Goal: Task Accomplishment & Management: Manage account settings

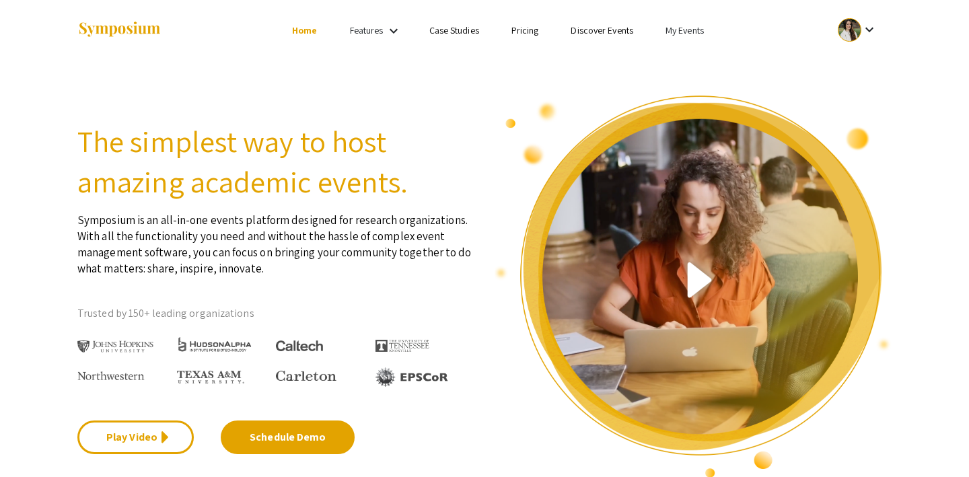
click at [677, 26] on link "My Events" at bounding box center [685, 30] width 38 height 12
click at [687, 57] on button "Events I've organized" at bounding box center [706, 60] width 115 height 32
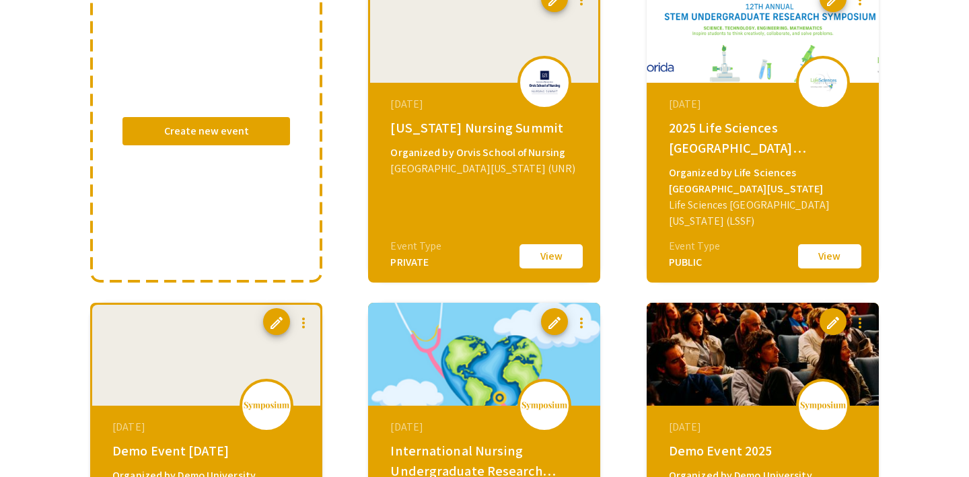
scroll to position [116, 0]
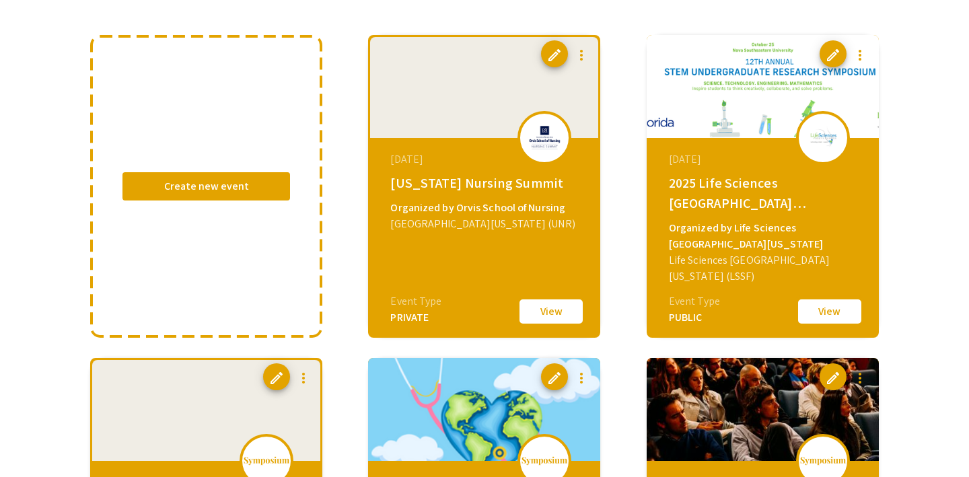
click at [831, 306] on button "View" at bounding box center [829, 312] width 67 height 28
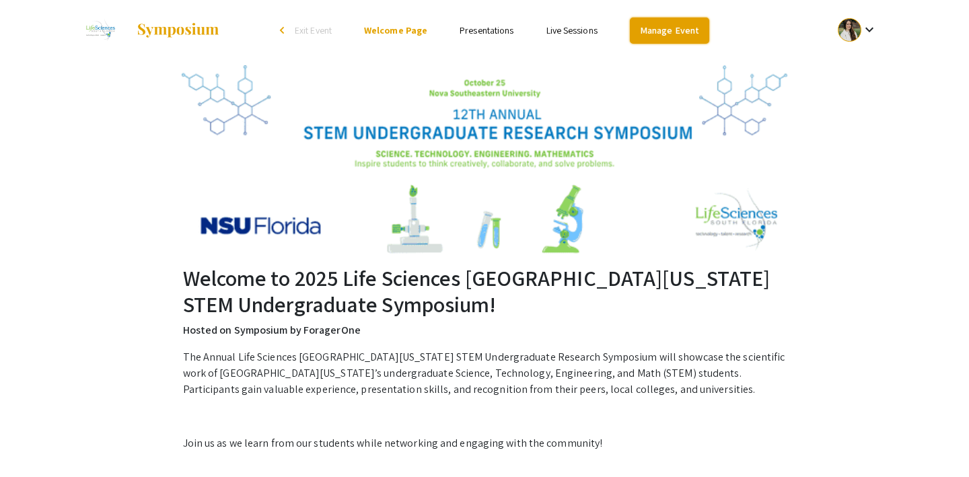
click at [652, 35] on link "Manage Event" at bounding box center [669, 31] width 79 height 26
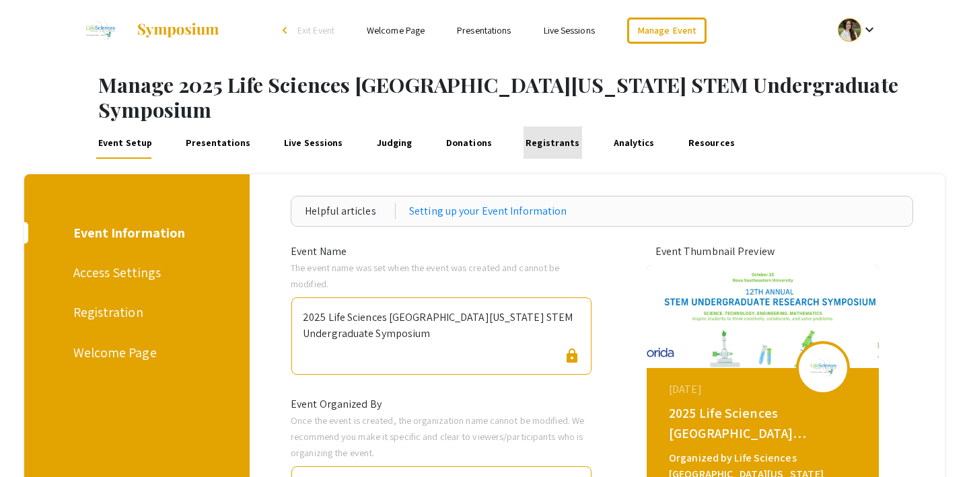
click at [537, 127] on link "Registrants" at bounding box center [553, 143] width 59 height 32
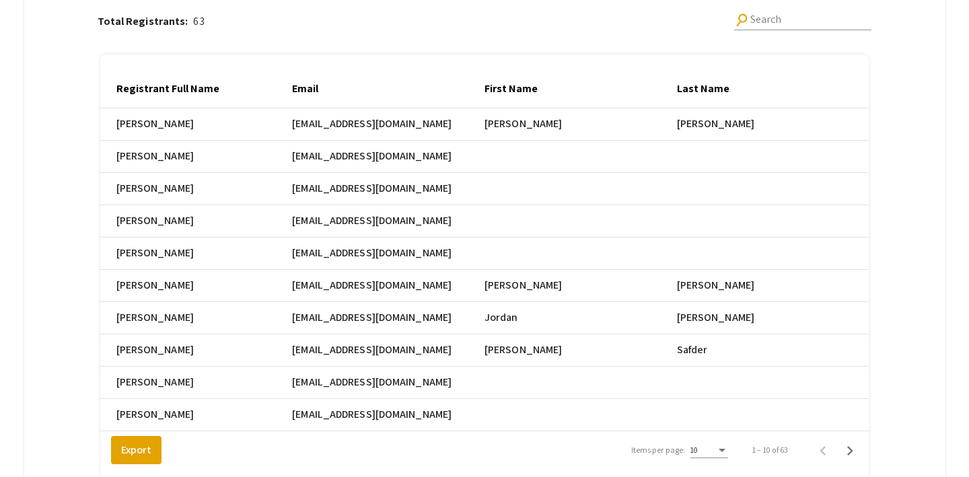
scroll to position [201, 0]
click at [850, 446] on icon "Next page" at bounding box center [851, 450] width 6 height 9
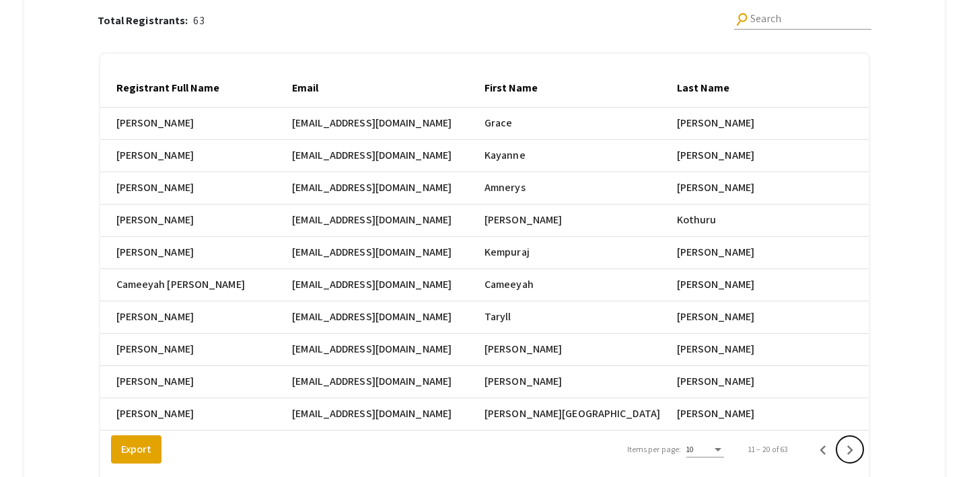
click at [850, 446] on icon "Next page" at bounding box center [851, 450] width 6 height 9
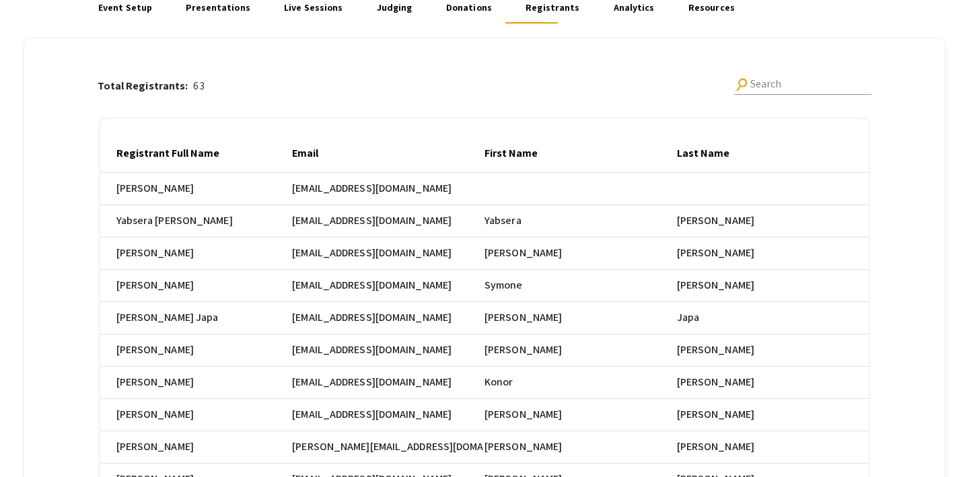
scroll to position [124, 0]
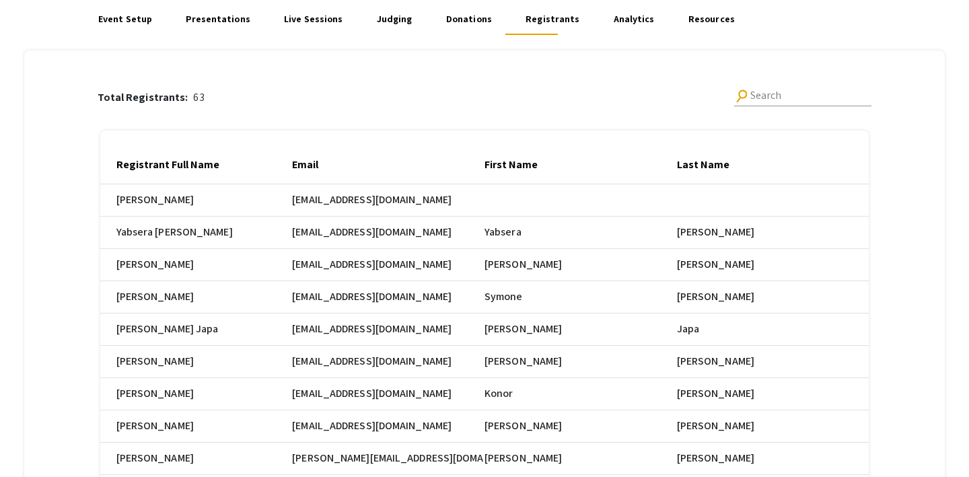
click at [761, 90] on input "Search" at bounding box center [811, 96] width 121 height 12
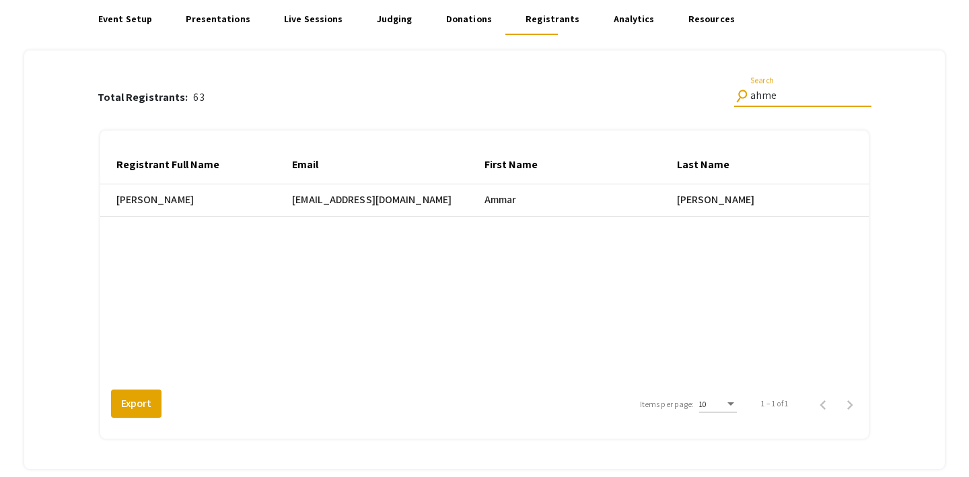
type input "[PERSON_NAME]"
